Goal: Information Seeking & Learning: Find specific fact

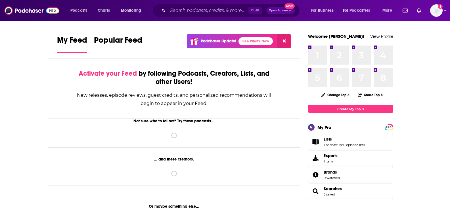
click at [183, 14] on input "Search podcasts, credits, & more..." at bounding box center [208, 10] width 81 height 9
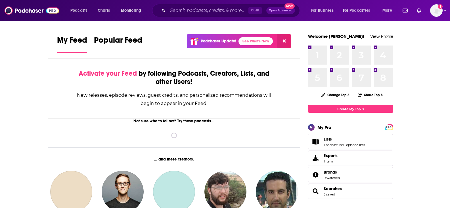
click at [188, 8] on input "Search podcasts, credits, & more..." at bounding box center [208, 10] width 81 height 9
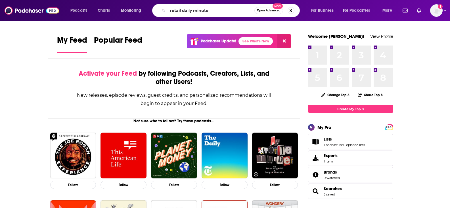
type input "retail daily minute"
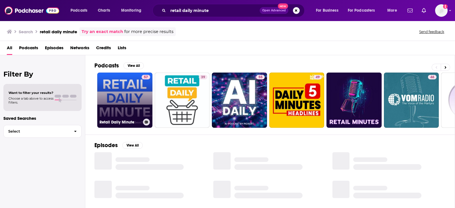
click at [113, 90] on link "57 Retail Daily Minute" at bounding box center [124, 99] width 55 height 55
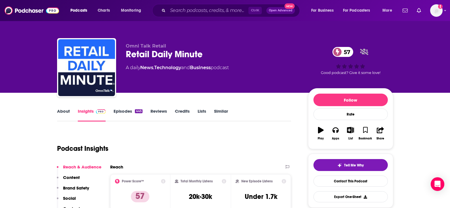
click at [167, 5] on div "Ctrl K Open Advanced New" at bounding box center [226, 10] width 148 height 13
click at [180, 11] on input "Search podcasts, credits, & more..." at bounding box center [208, 10] width 81 height 9
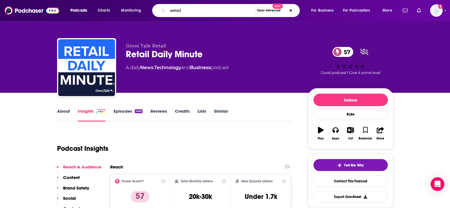
click at [209, 4] on div "omni Open Advanced New" at bounding box center [226, 10] width 148 height 13
click at [202, 9] on input "omni" at bounding box center [211, 10] width 87 height 9
type input "omni talk"
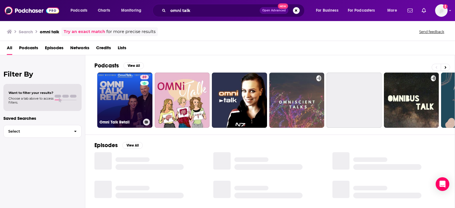
click at [123, 97] on link "69 Omni Talk Retail" at bounding box center [124, 99] width 55 height 55
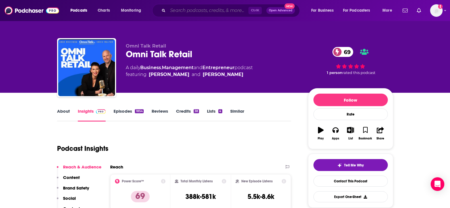
click at [230, 9] on input "Search podcasts, credits, & more..." at bounding box center [208, 10] width 81 height 9
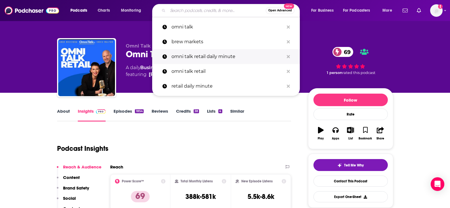
click at [193, 61] on p "omni talk retail daily minute" at bounding box center [228, 56] width 113 height 15
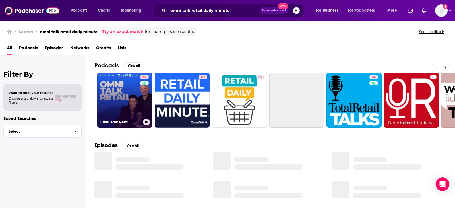
click at [128, 100] on link "69 Omni Talk Retail" at bounding box center [124, 99] width 55 height 55
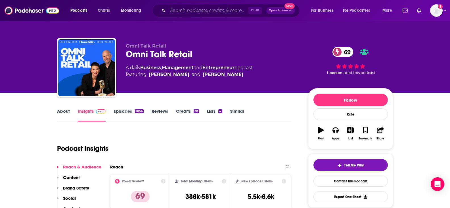
click at [217, 8] on input "Search podcasts, credits, & more..." at bounding box center [208, 10] width 81 height 9
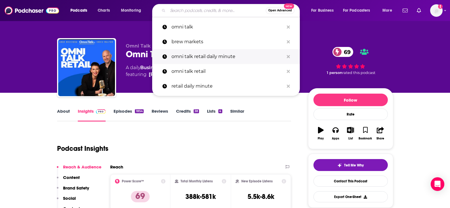
click at [221, 55] on p "omni talk retail daily minute" at bounding box center [228, 56] width 113 height 15
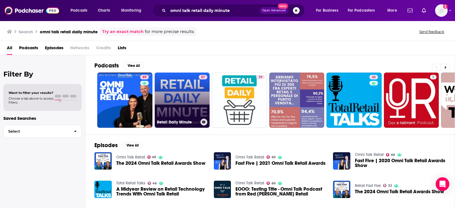
click at [175, 87] on link "57 Retail Daily Minute" at bounding box center [182, 99] width 55 height 55
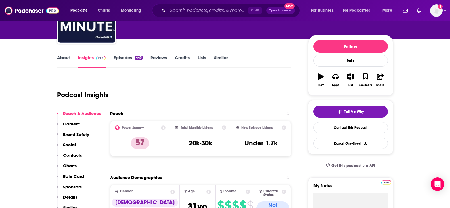
scroll to position [57, 0]
